Goal: Transaction & Acquisition: Purchase product/service

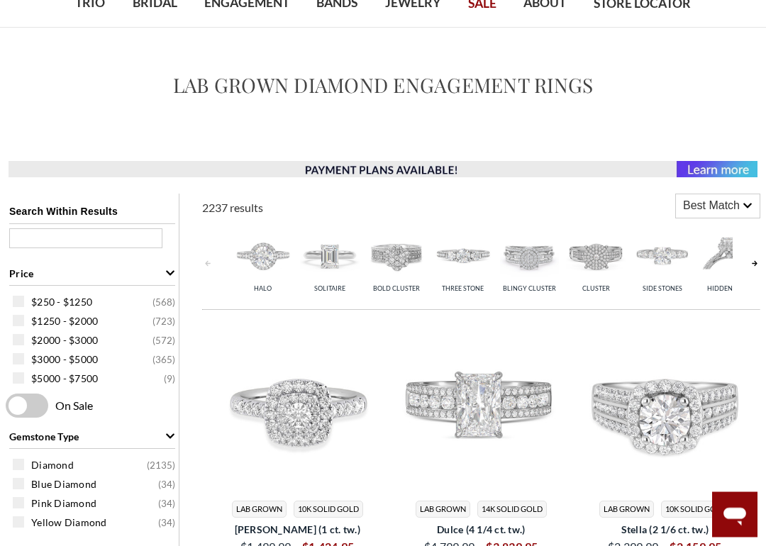
scroll to position [105, 0]
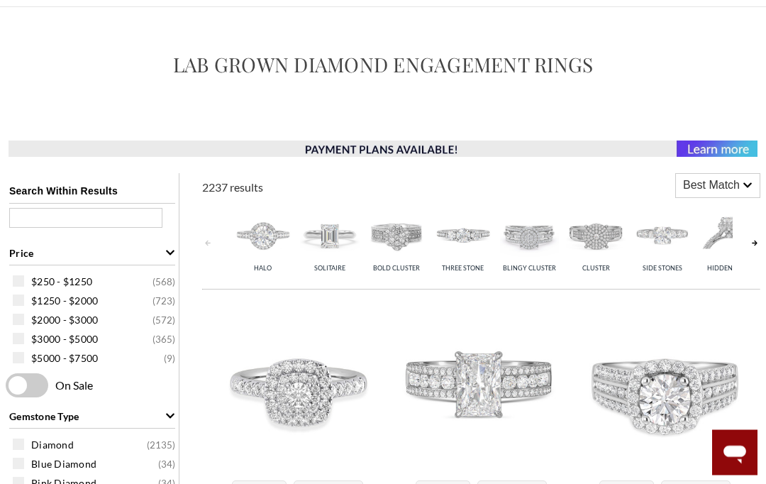
click at [254, 240] on img at bounding box center [263, 236] width 60 height 60
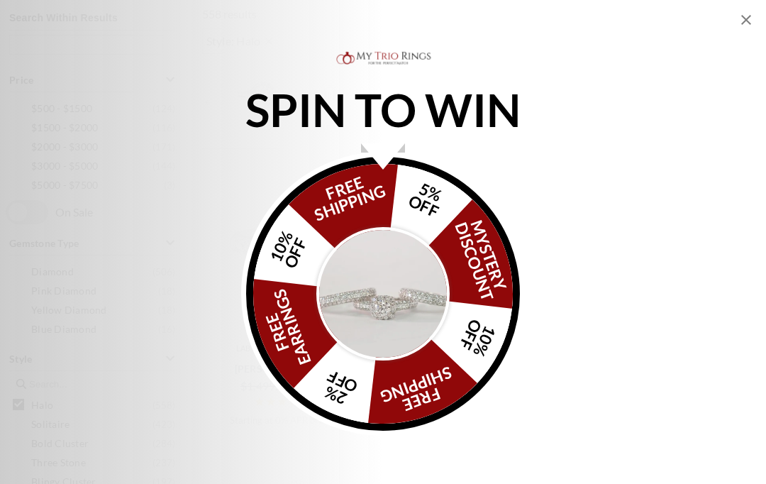
click at [744, 19] on icon "Close popup" at bounding box center [746, 20] width 10 height 10
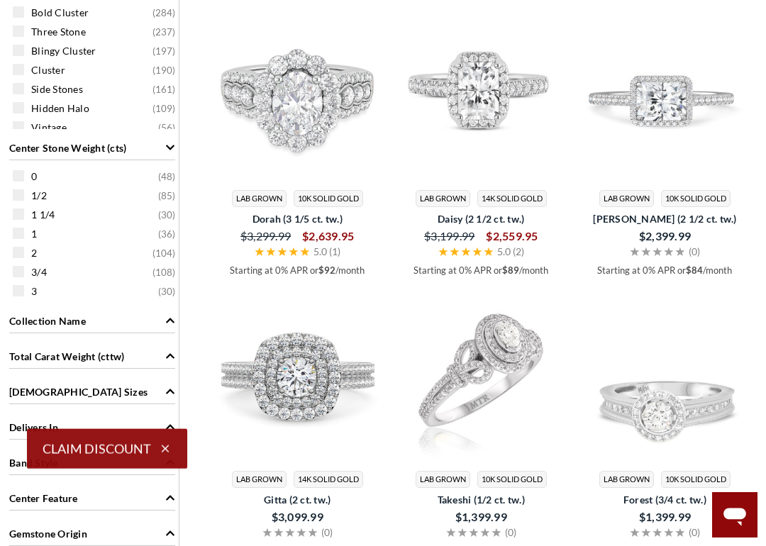
scroll to position [734, 0]
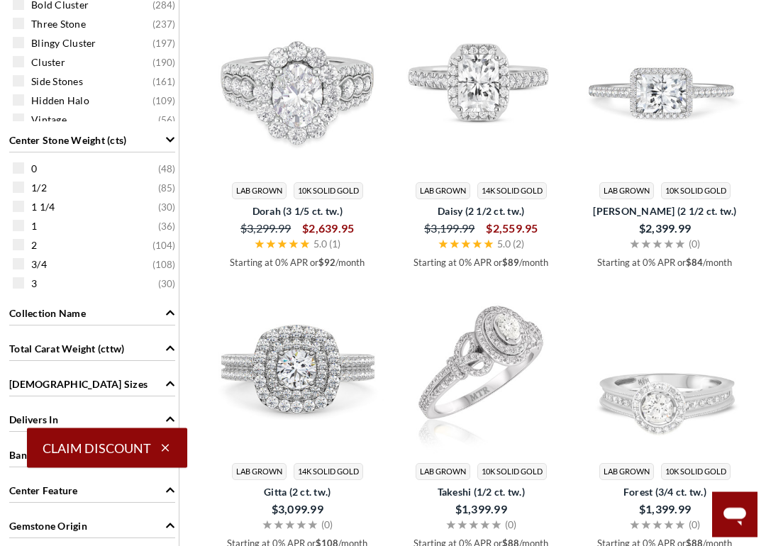
click at [18, 246] on span at bounding box center [18, 245] width 11 height 11
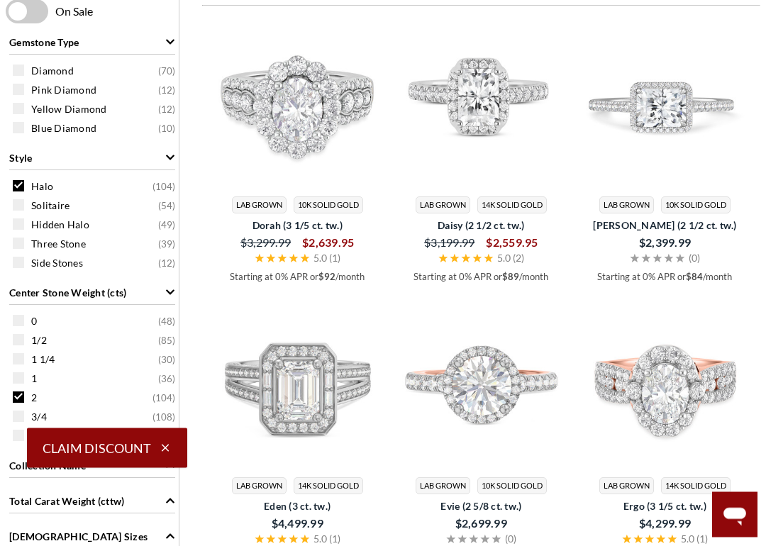
scroll to position [440, 0]
click at [16, 379] on span at bounding box center [18, 377] width 11 height 11
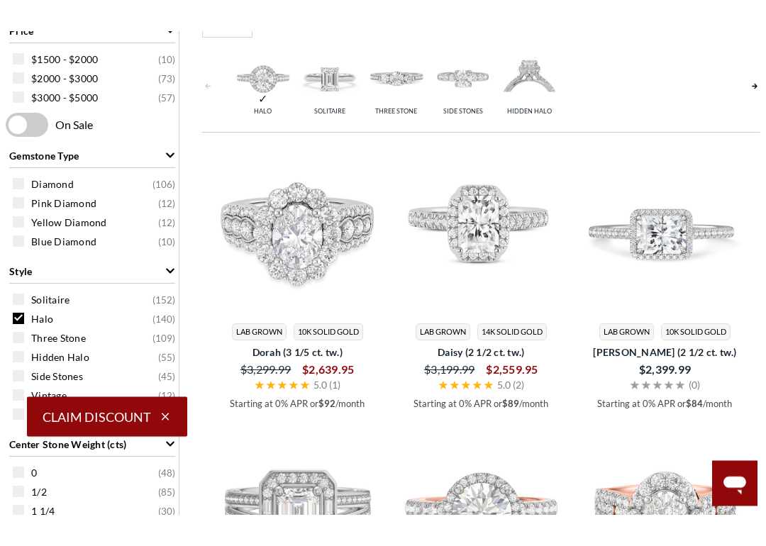
scroll to position [376, 0]
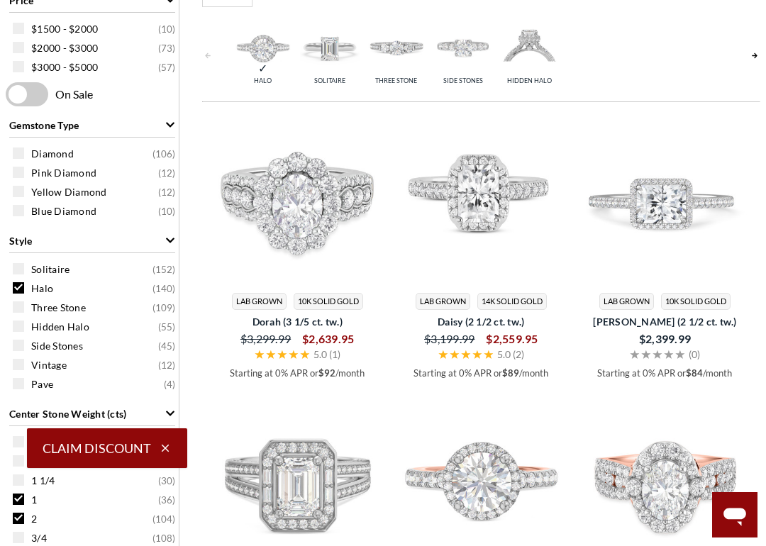
click at [16, 328] on span at bounding box center [18, 325] width 11 height 11
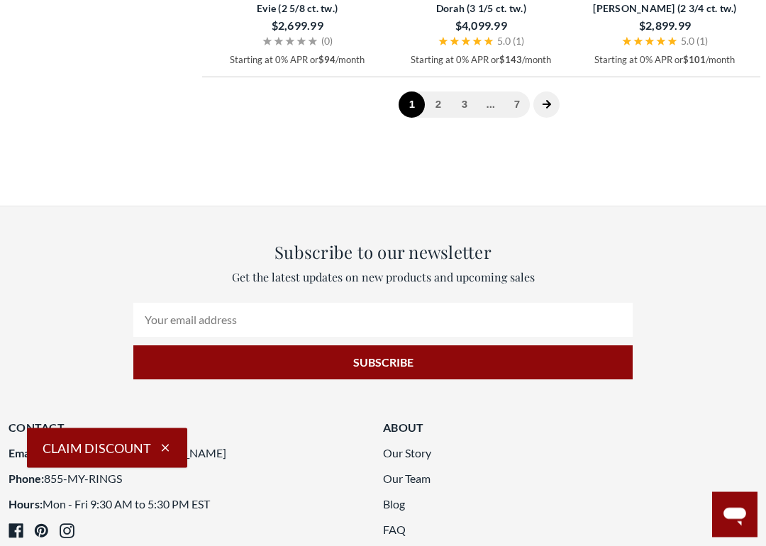
scroll to position [2898, 0]
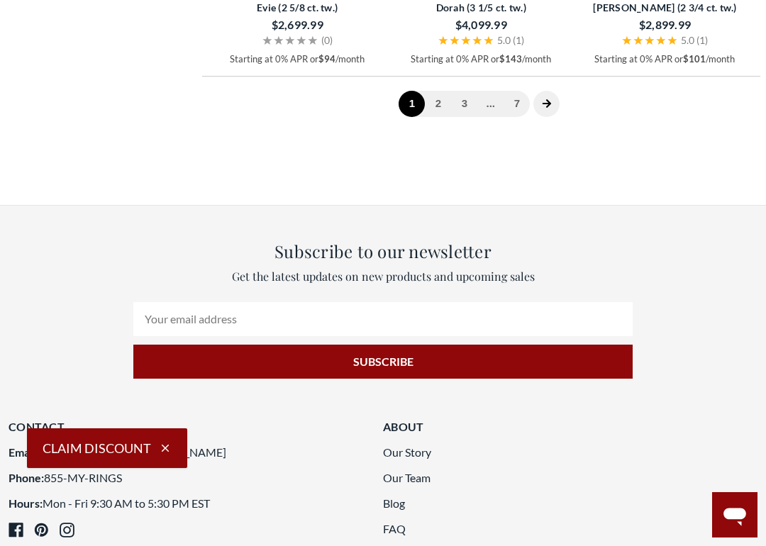
click at [605, 35] on div "$2,899.99" at bounding box center [665, 25] width 160 height 20
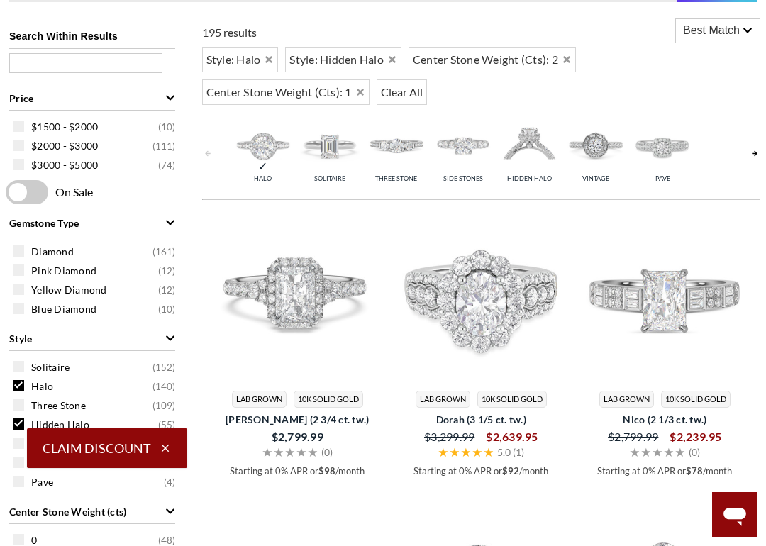
scroll to position [279, 0]
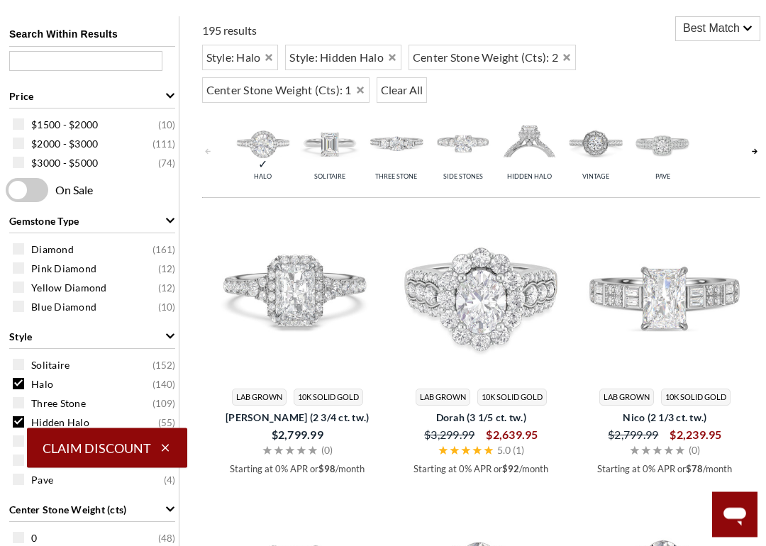
click at [17, 257] on div "Diamond ( 161 )" at bounding box center [96, 250] width 166 height 16
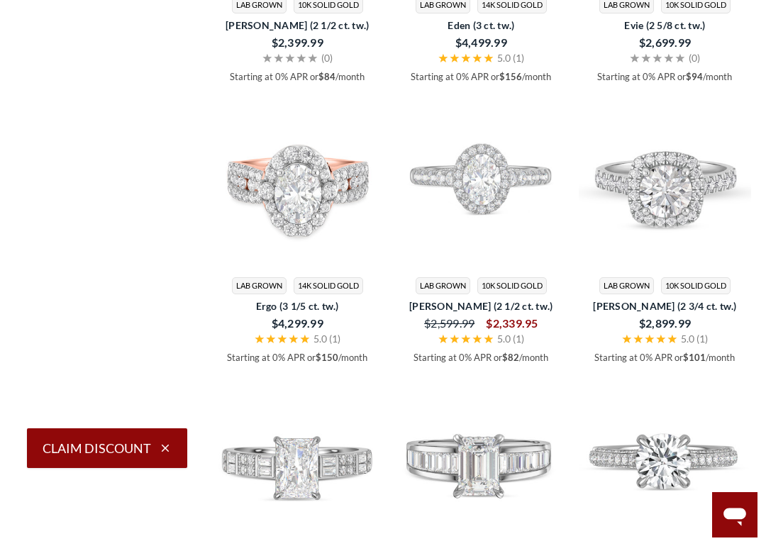
scroll to position [1801, 0]
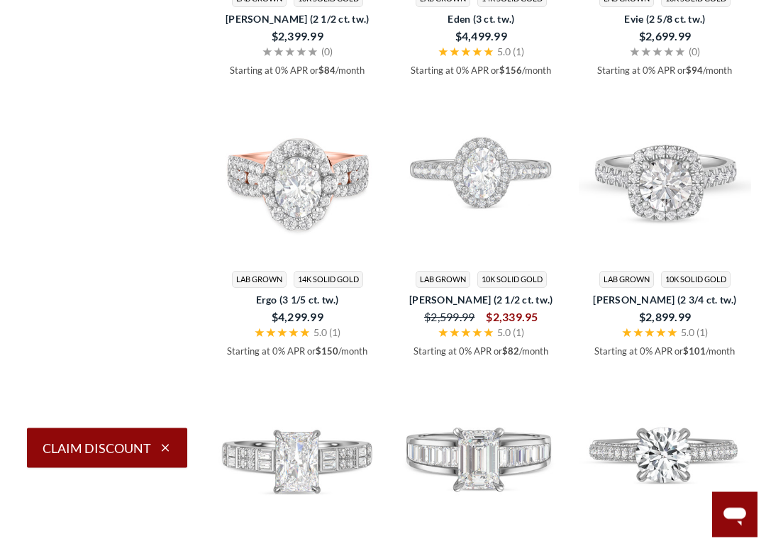
click at [615, 198] on img at bounding box center [665, 176] width 172 height 172
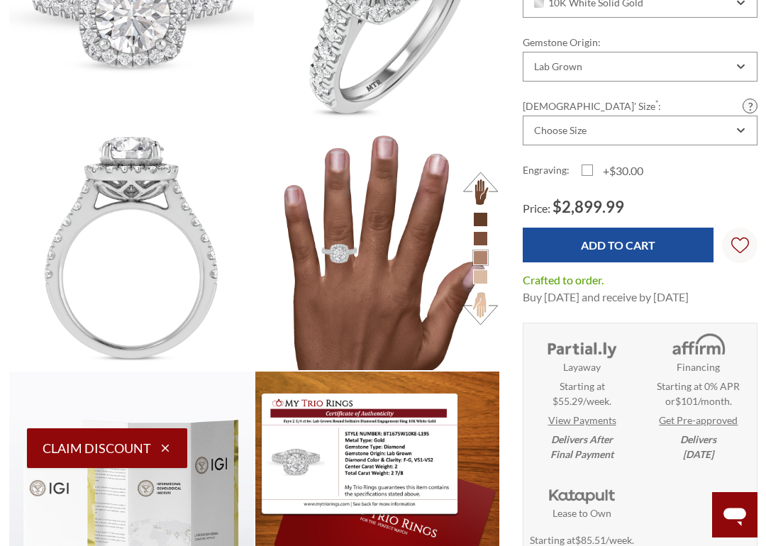
scroll to position [271, 0]
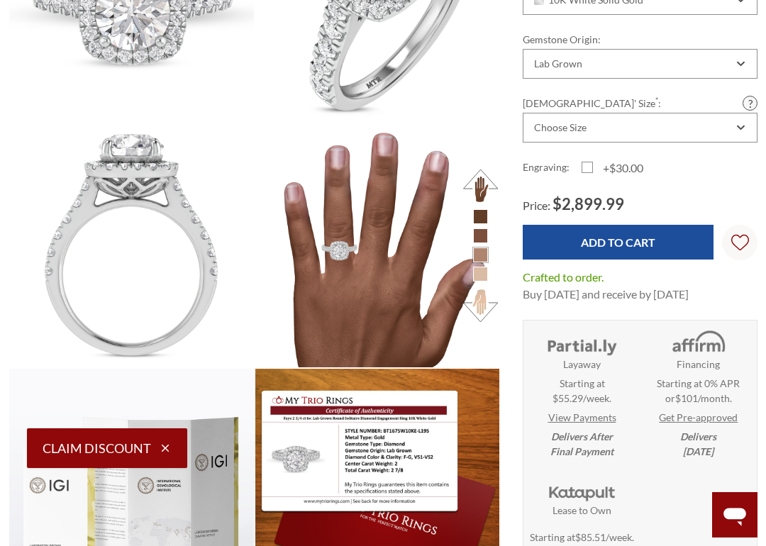
click at [474, 229] on ul at bounding box center [480, 245] width 39 height 72
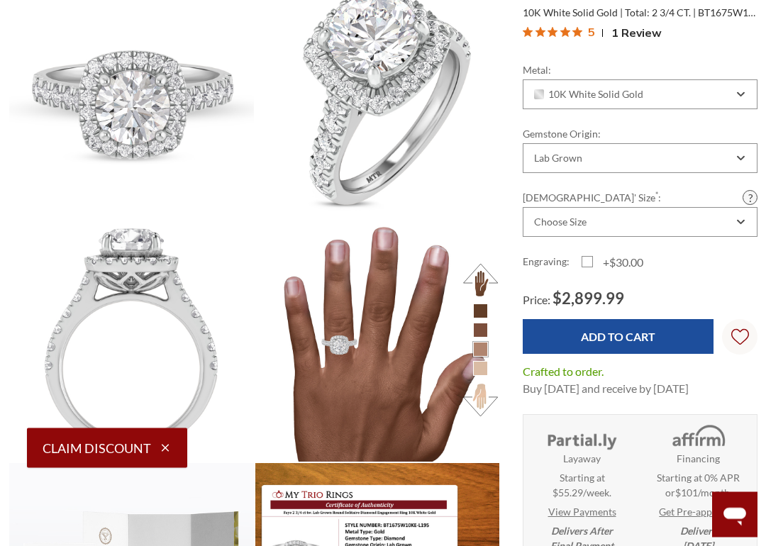
scroll to position [177, 0]
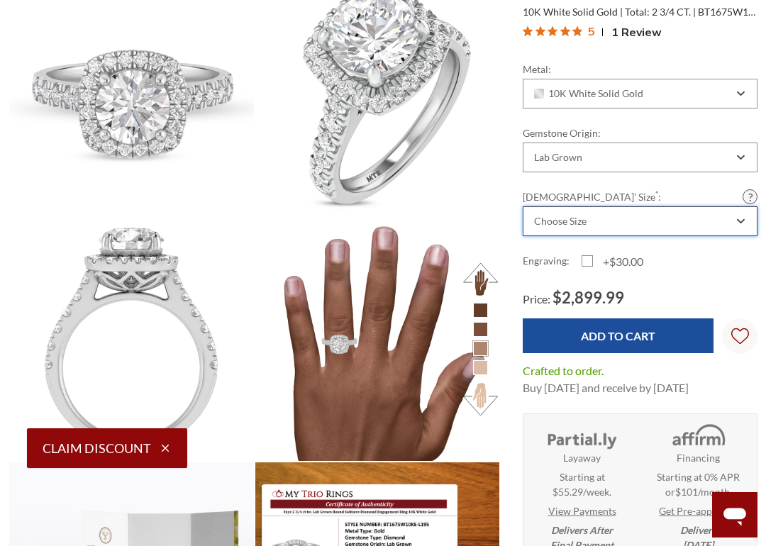
click at [548, 227] on div "Choose Size" at bounding box center [560, 221] width 52 height 11
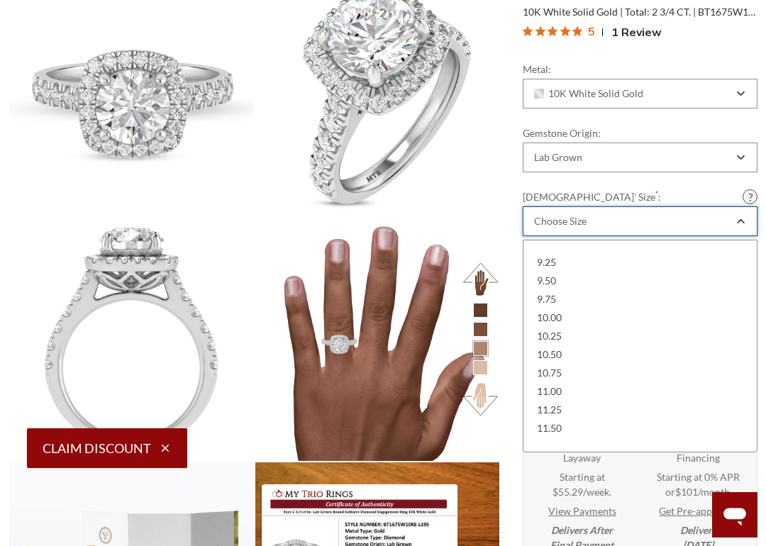
scroll to position [474, 0]
click at [538, 315] on div "10.00" at bounding box center [640, 319] width 216 height 18
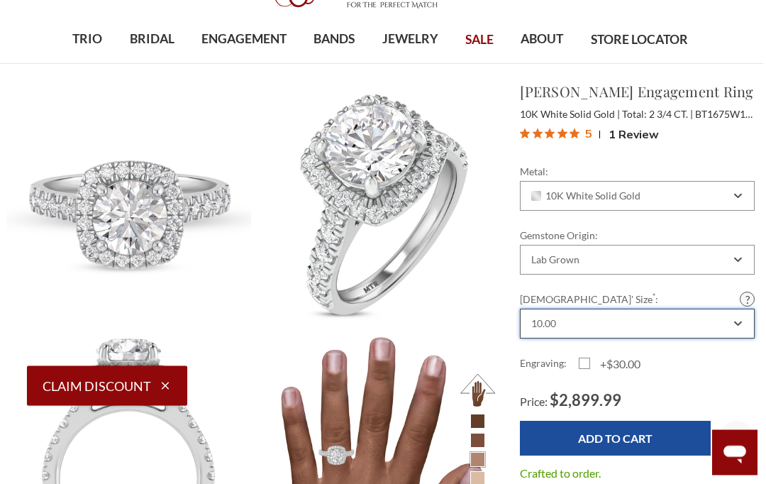
scroll to position [0, 3]
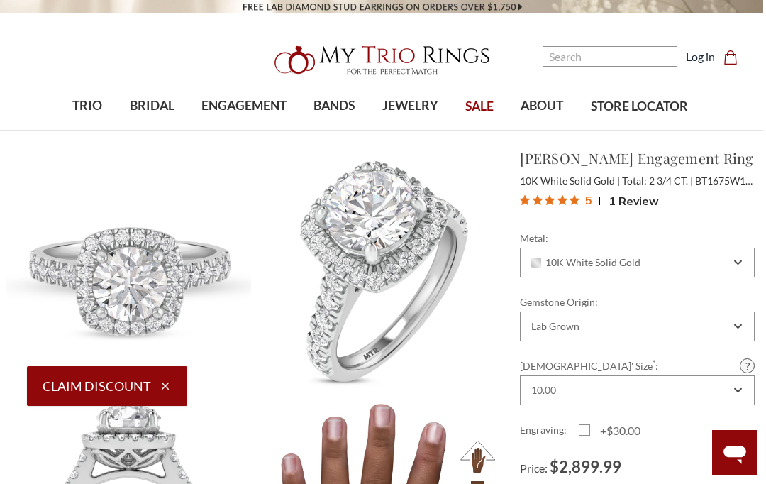
click at [579, 211] on button "5 1 Review" at bounding box center [589, 200] width 139 height 21
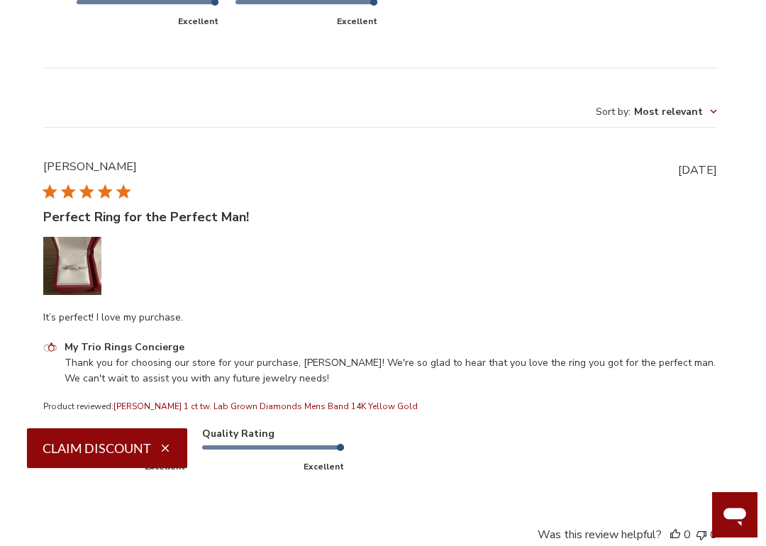
scroll to position [2900, 3]
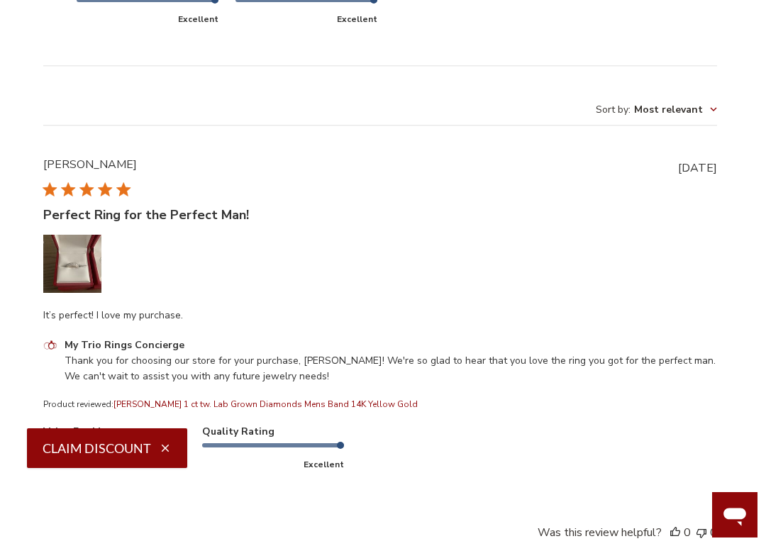
click at [62, 249] on button "Image of review by Ashante C. on March 20, 25 number 1" at bounding box center [72, 264] width 58 height 58
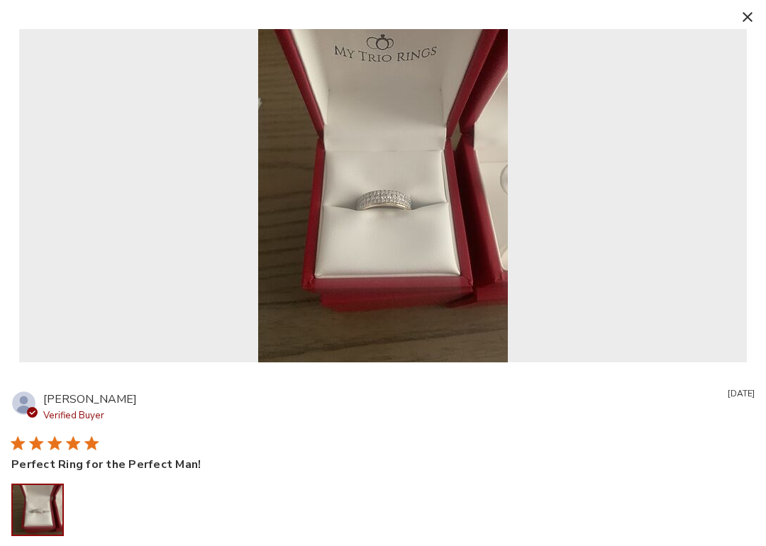
click at [739, 29] on div "Reviews with media" at bounding box center [382, 195] width 727 height 333
click at [746, 21] on icon "button" at bounding box center [747, 17] width 10 height 10
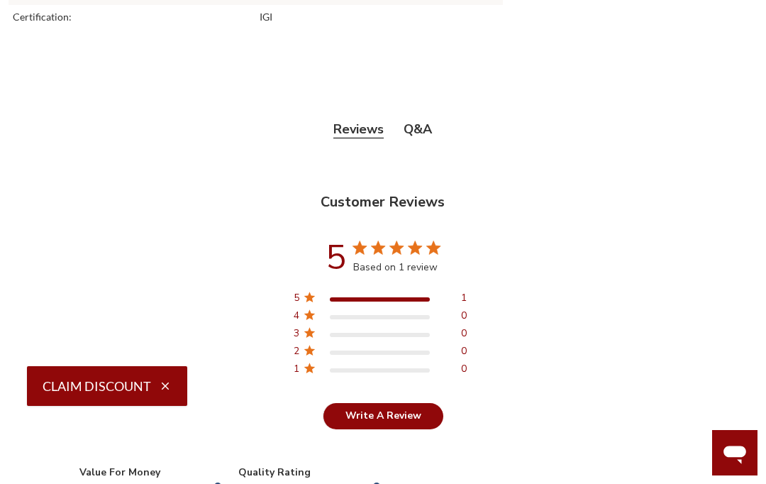
scroll to position [2413, 0]
